Goal: Find specific page/section: Find specific page/section

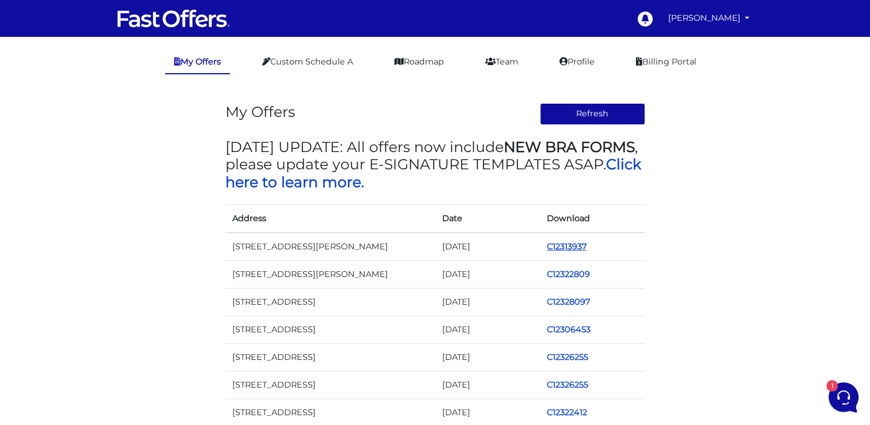
click at [568, 246] on link "C12313937" at bounding box center [567, 246] width 40 height 10
